Goal: Information Seeking & Learning: Check status

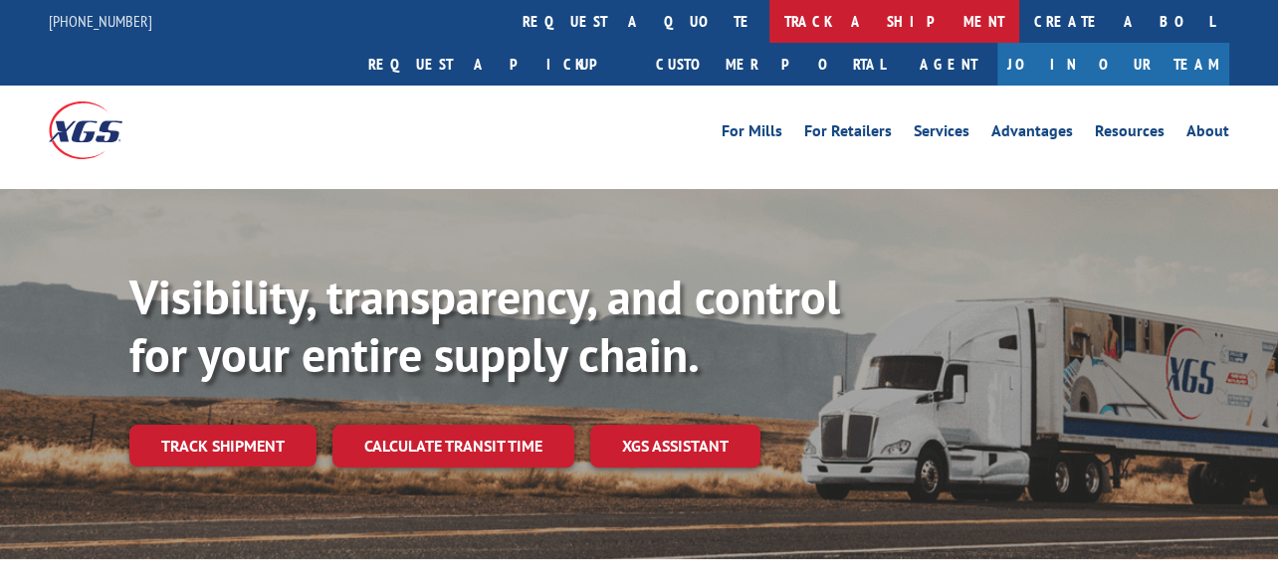
click at [769, 17] on link "track a shipment" at bounding box center [894, 21] width 250 height 43
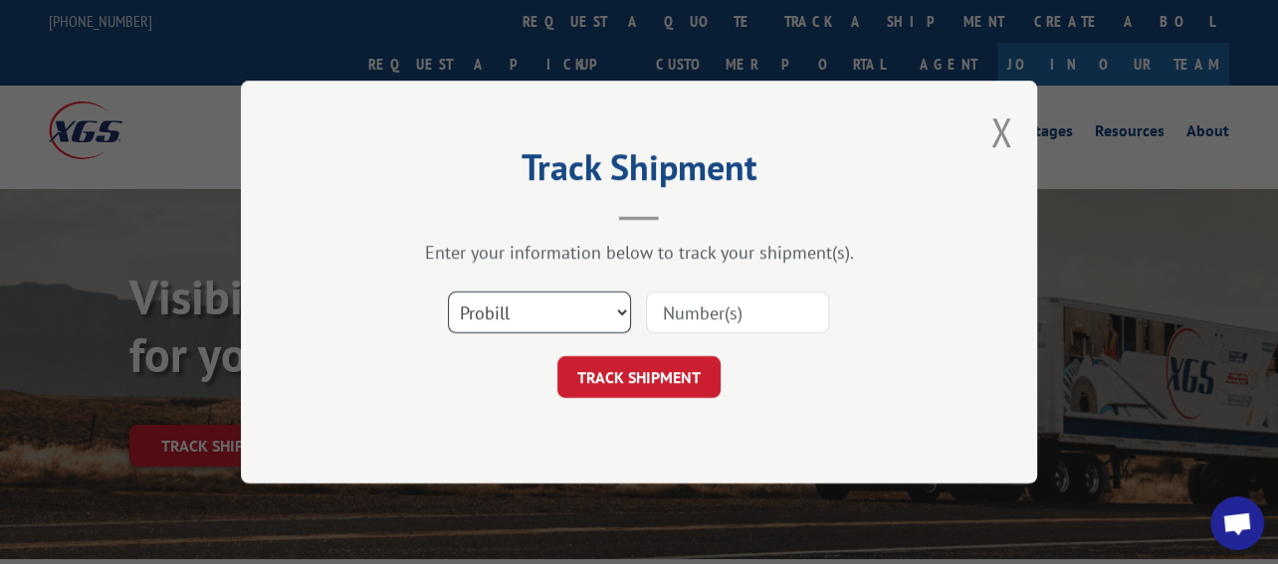
click at [615, 313] on select "Select category... Probill BOL PO" at bounding box center [539, 313] width 183 height 42
select select "bol"
click at [448, 292] on select "Select category... Probill BOL PO" at bounding box center [539, 313] width 183 height 42
click at [700, 297] on input at bounding box center [737, 313] width 183 height 42
paste input "5244339"
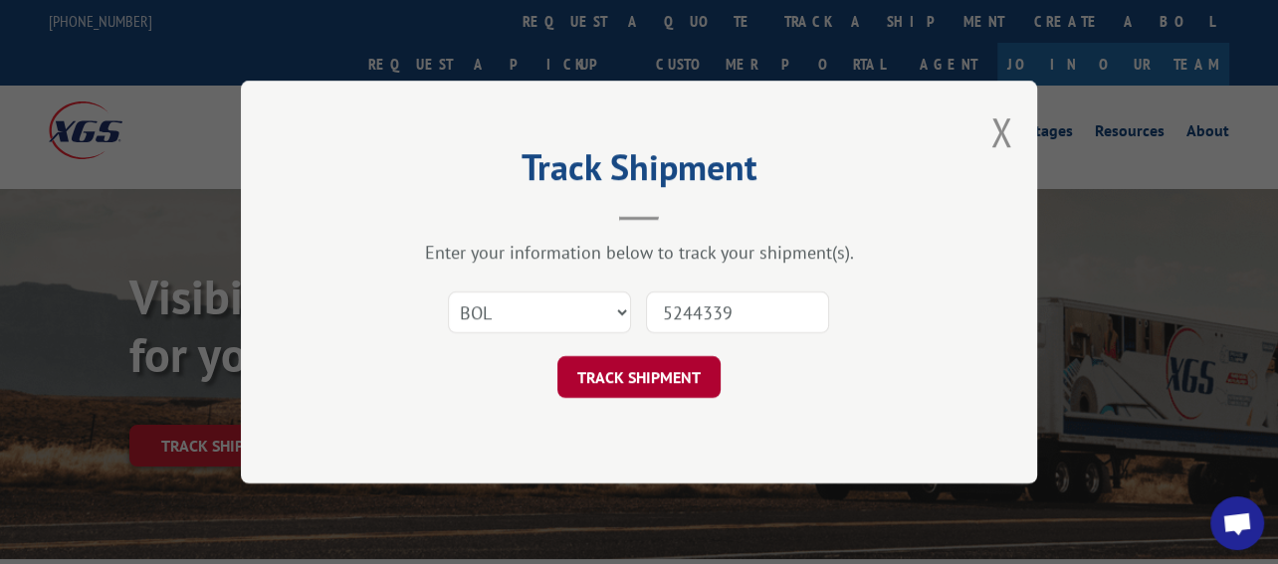
type input "5244339"
click at [650, 372] on button "TRACK SHIPMENT" at bounding box center [638, 377] width 163 height 42
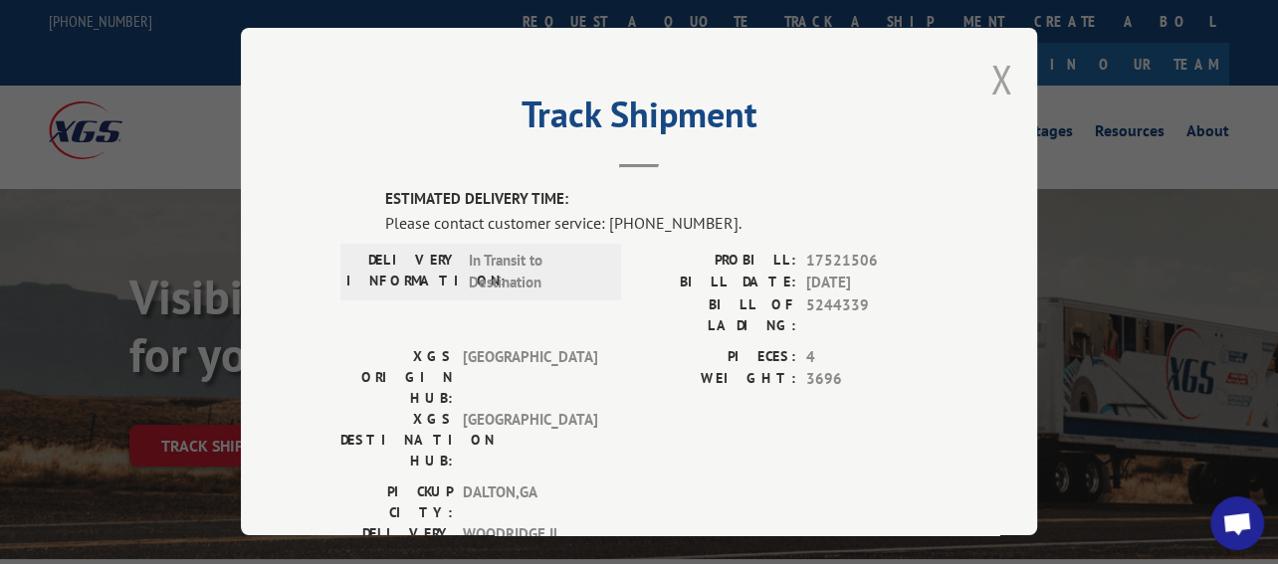
click at [990, 66] on button "Close modal" at bounding box center [1001, 79] width 22 height 53
